Goal: Navigation & Orientation: Find specific page/section

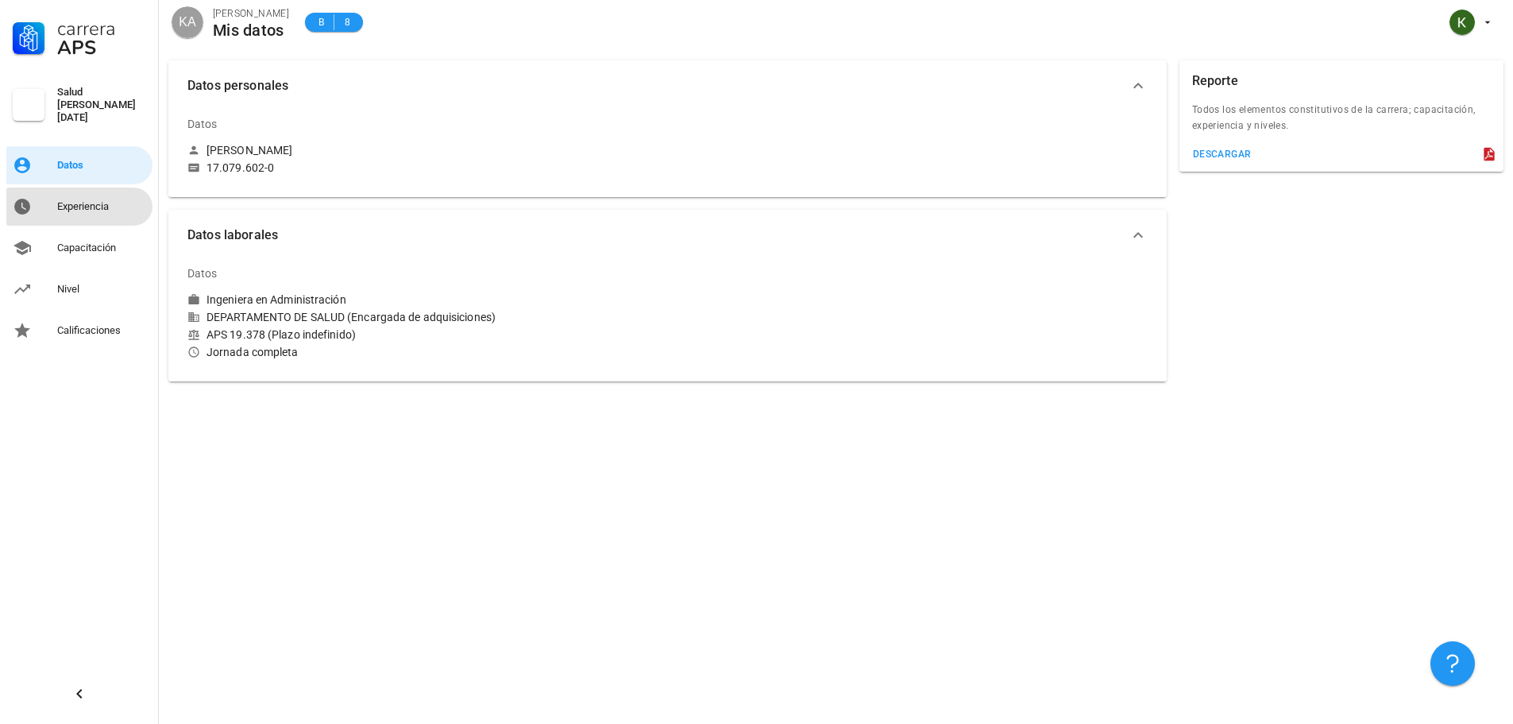
click at [93, 204] on div "Experiencia" at bounding box center [101, 206] width 89 height 13
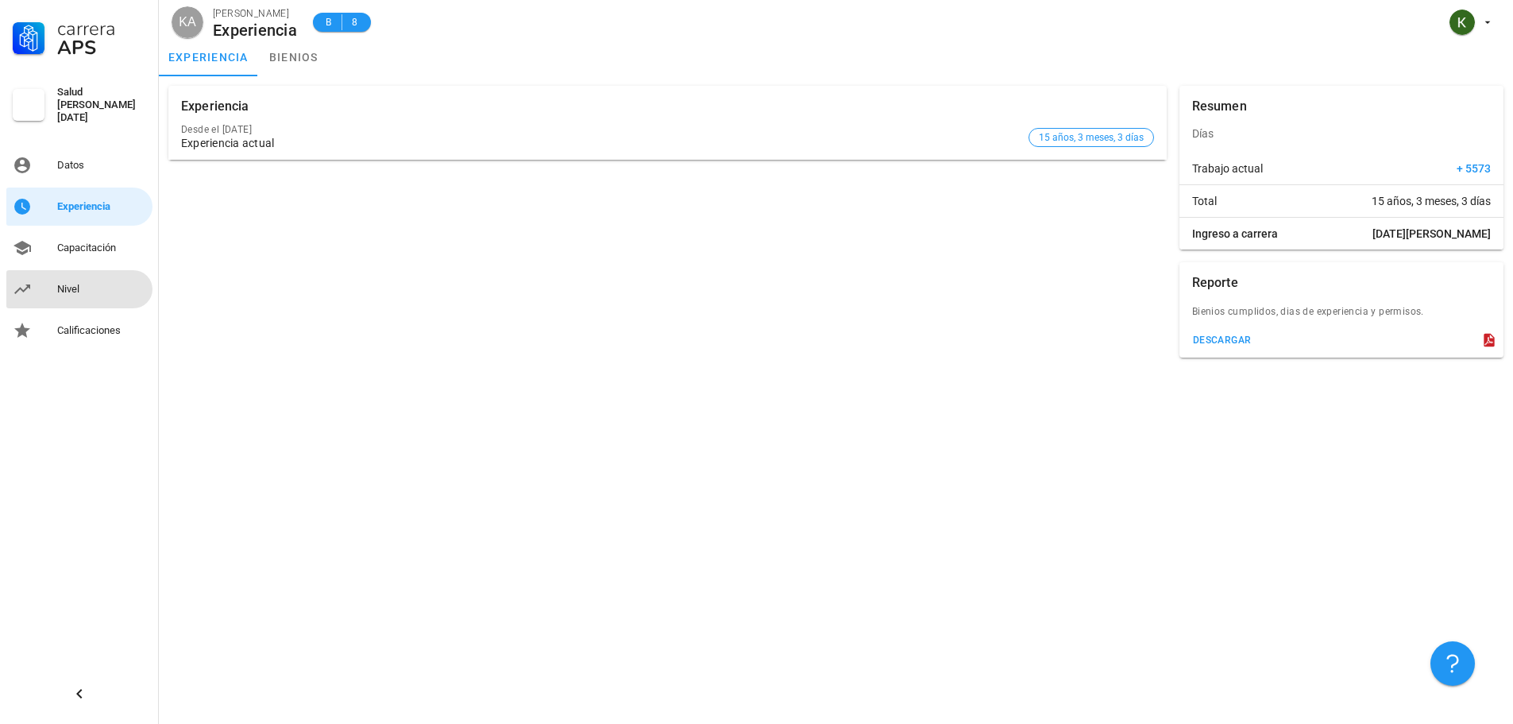
click at [85, 289] on div "Nivel" at bounding box center [101, 288] width 89 height 25
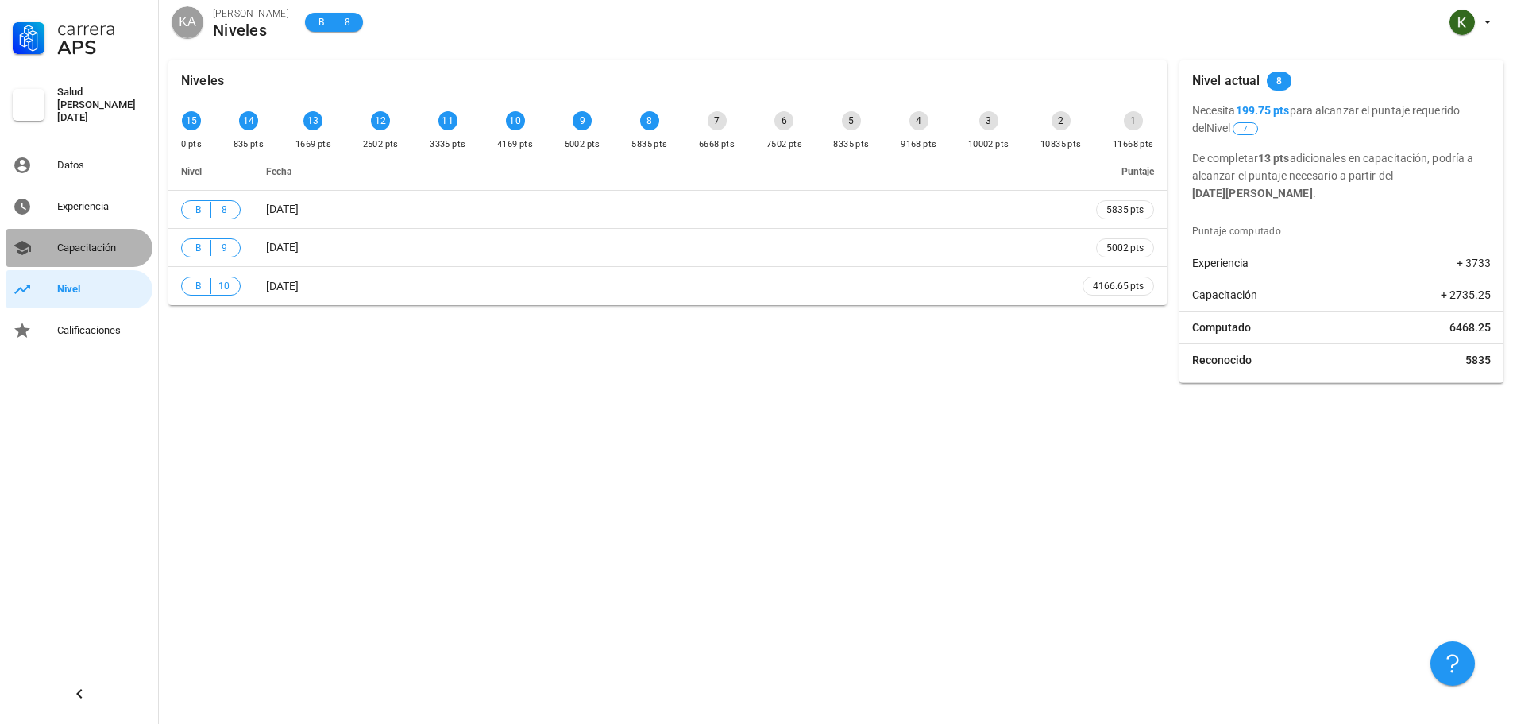
click at [44, 239] on link "Capacitación" at bounding box center [79, 248] width 146 height 38
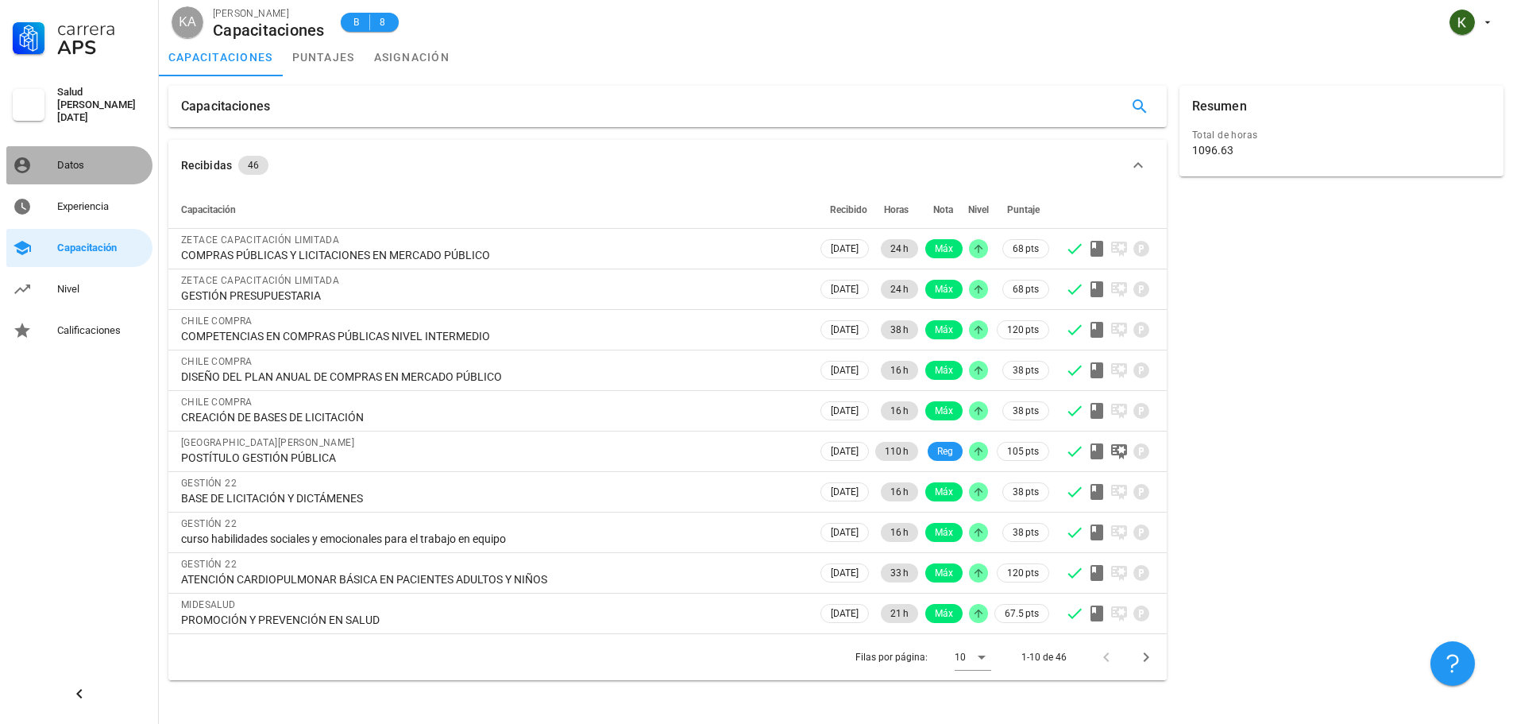
click at [76, 152] on div "Datos" at bounding box center [101, 164] width 89 height 25
